Goal: Transaction & Acquisition: Subscribe to service/newsletter

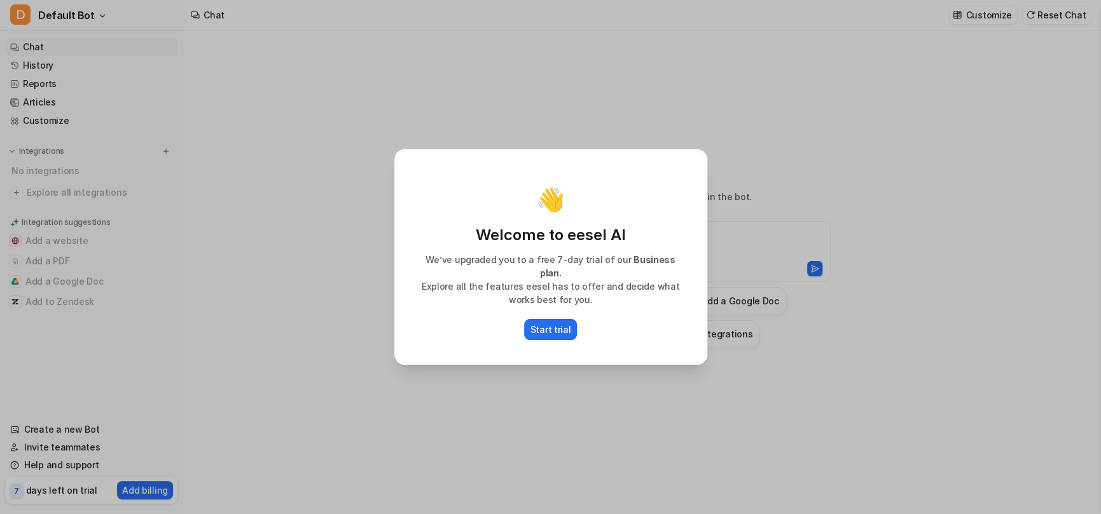
click at [640, 412] on div "👋 Welcome to eesel AI We’ve upgraded you to a free 7-day trial of our Business …" at bounding box center [550, 257] width 333 height 514
click at [542, 327] on p "Start trial" at bounding box center [550, 329] width 41 height 13
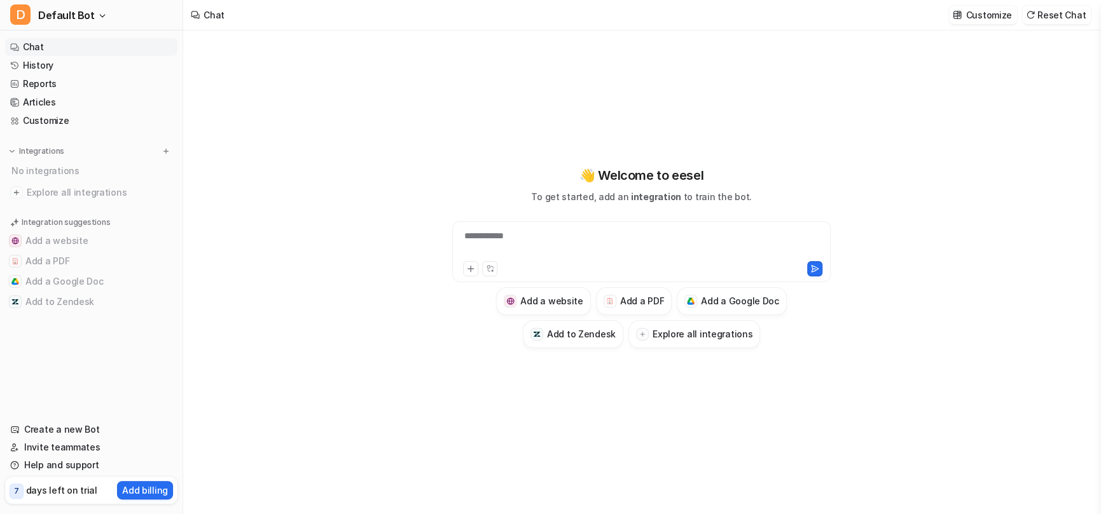
click at [853, 394] on div "**********" at bounding box center [642, 257] width 468 height 360
click at [78, 17] on span "Default Bot" at bounding box center [66, 15] width 57 height 18
click at [91, 15] on button "D Default Bot" at bounding box center [91, 15] width 183 height 31
click at [139, 490] on p "Add billing" at bounding box center [145, 490] width 46 height 13
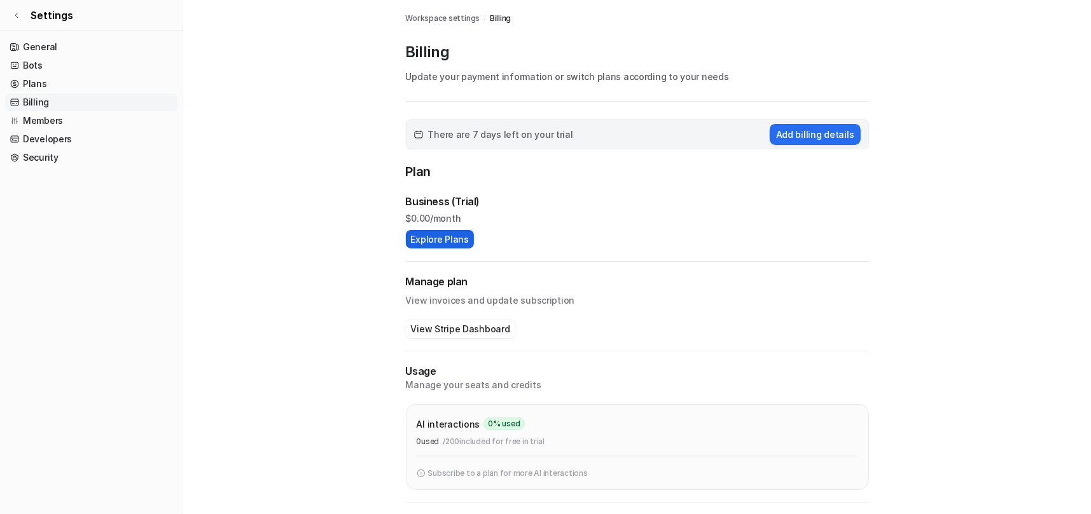
click at [453, 240] on button "Explore Plans" at bounding box center [440, 239] width 68 height 18
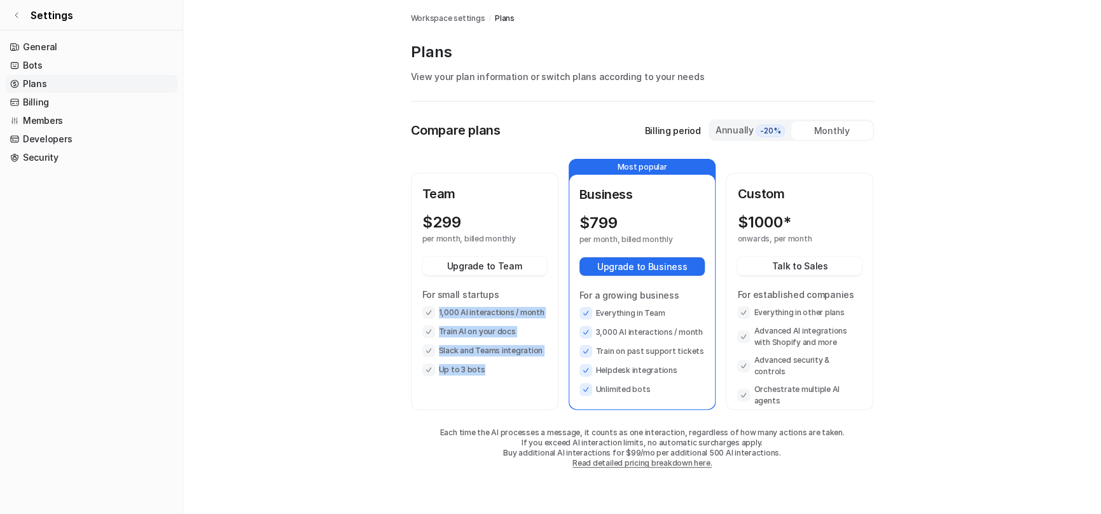
drag, startPoint x: 542, startPoint y: 309, endPoint x: 534, endPoint y: 380, distance: 71.1
click at [534, 380] on div "Team $ 299 per month, billed monthly Upgrade to Team For small startups 1,000 A…" at bounding box center [484, 291] width 145 height 235
click at [480, 375] on li "Up to 3 bots" at bounding box center [484, 370] width 125 height 13
